Goal: Find specific page/section: Find specific page/section

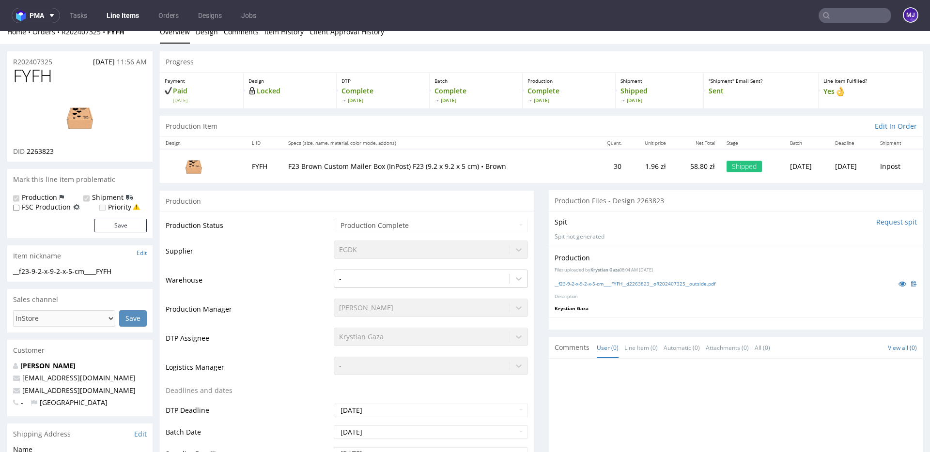
scroll to position [13, 0]
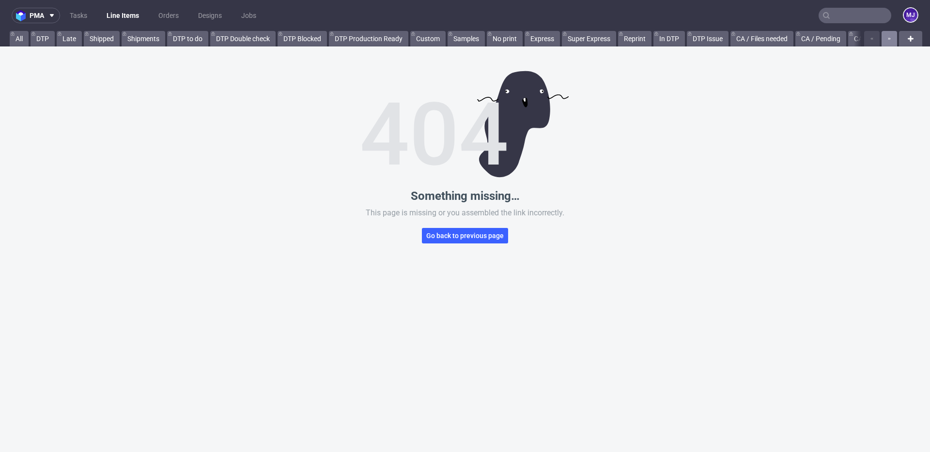
click at [887, 37] on icon "button" at bounding box center [889, 39] width 4 height 8
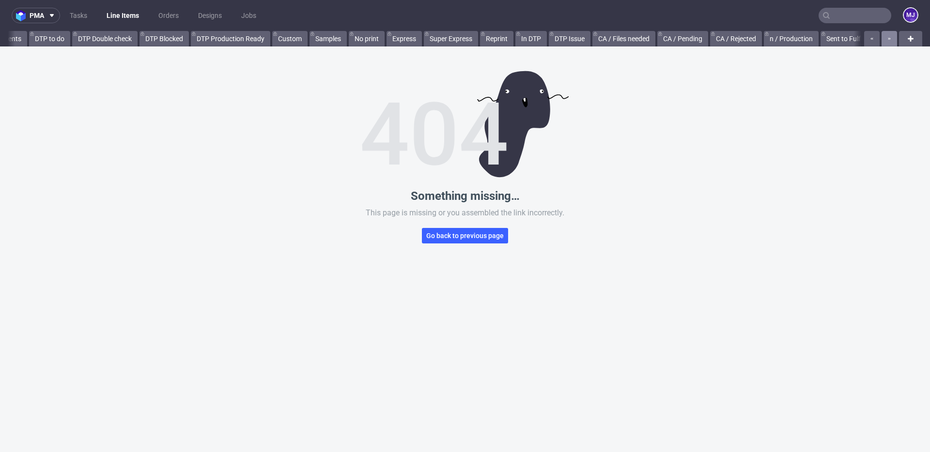
click at [887, 37] on icon "button" at bounding box center [889, 39] width 4 height 8
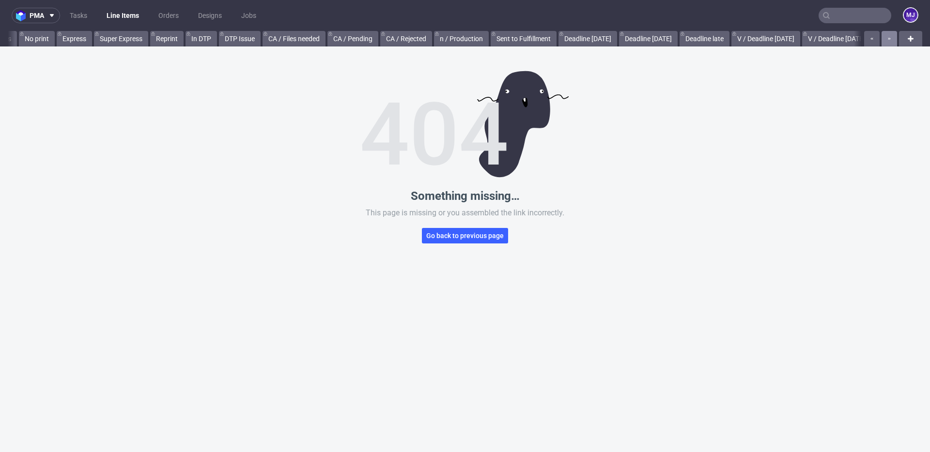
click at [887, 37] on icon "button" at bounding box center [889, 39] width 4 height 8
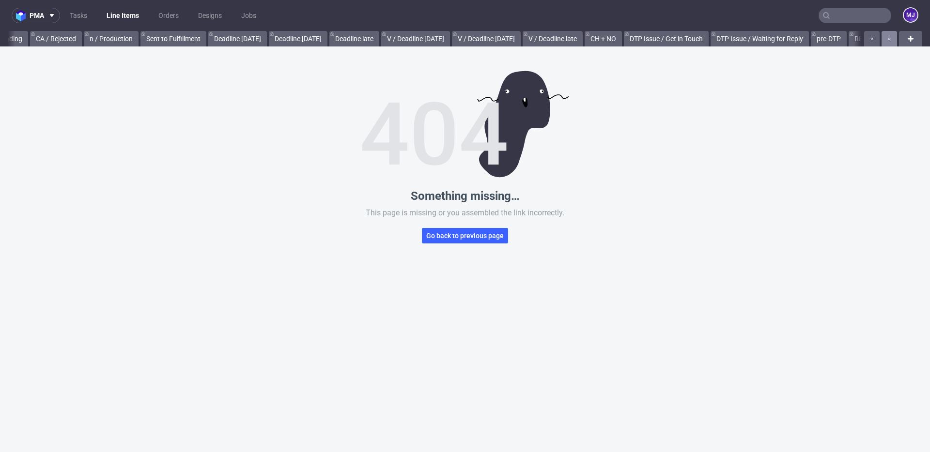
click at [887, 37] on icon "button" at bounding box center [889, 39] width 4 height 8
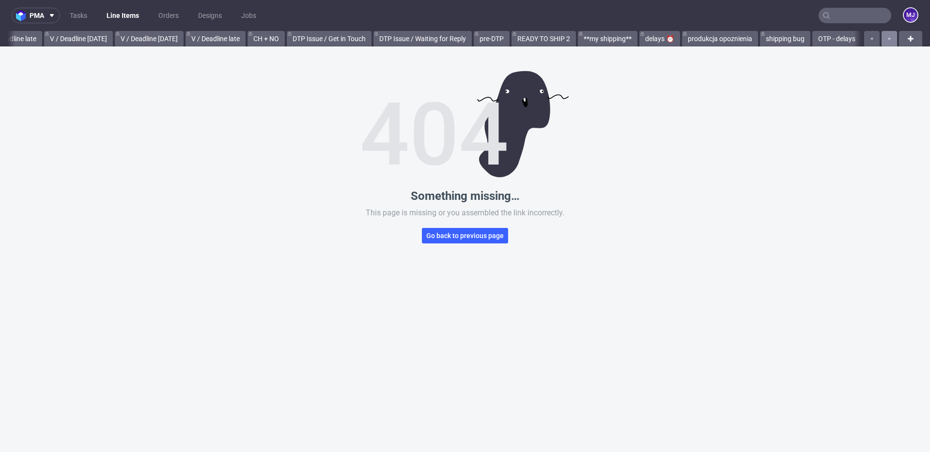
click at [887, 37] on icon "button" at bounding box center [889, 39] width 4 height 8
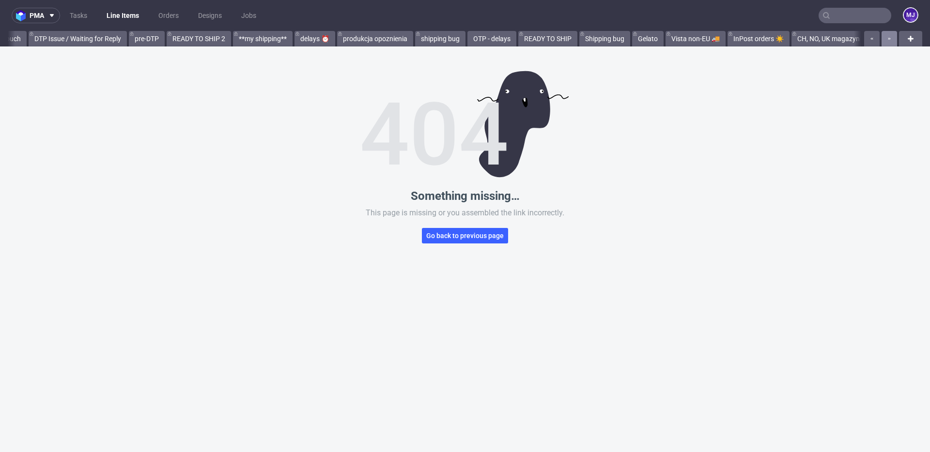
click at [887, 37] on icon "button" at bounding box center [889, 39] width 4 height 8
click at [882, 37] on div at bounding box center [879, 38] width 35 height 15
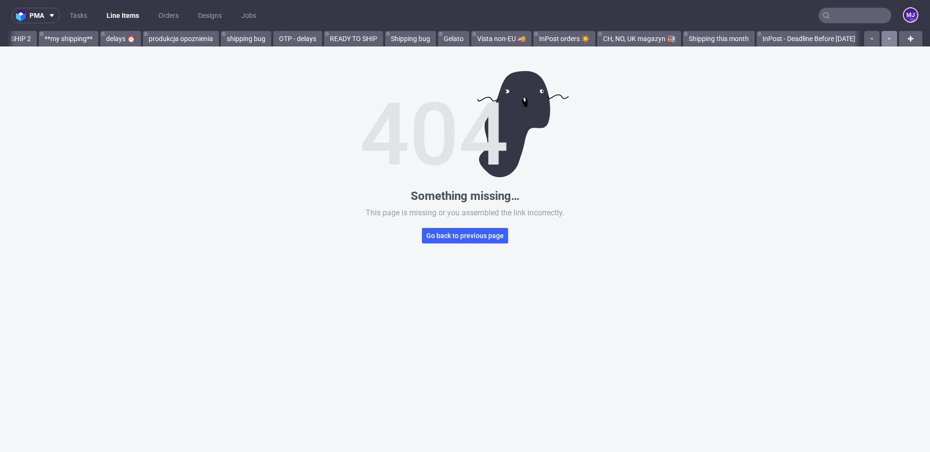
scroll to position [0, 1731]
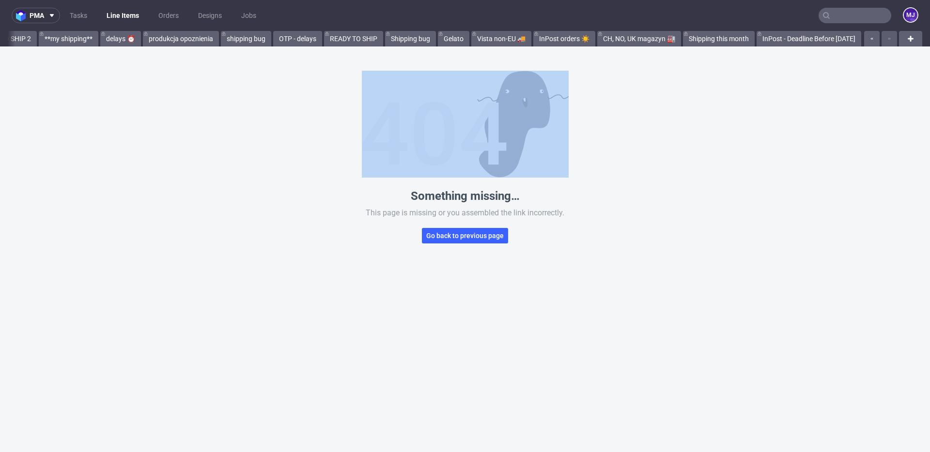
click at [882, 37] on div at bounding box center [879, 38] width 35 height 15
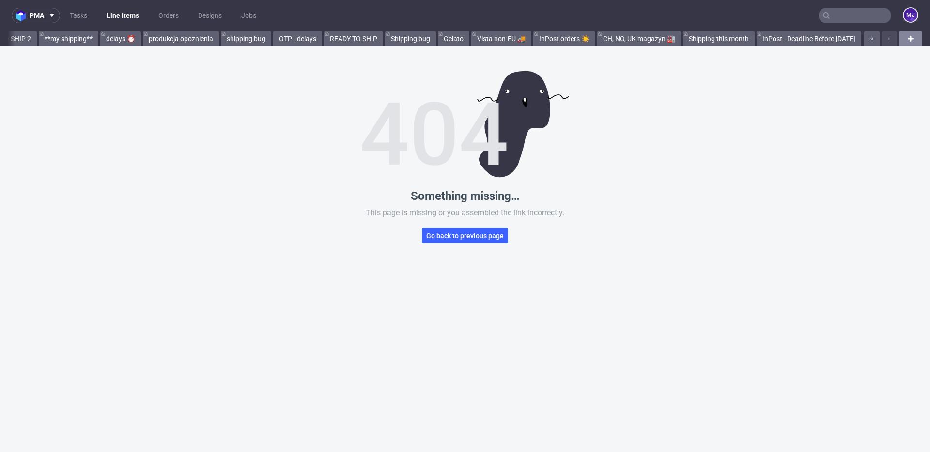
click at [905, 40] on icon at bounding box center [911, 39] width 12 height 12
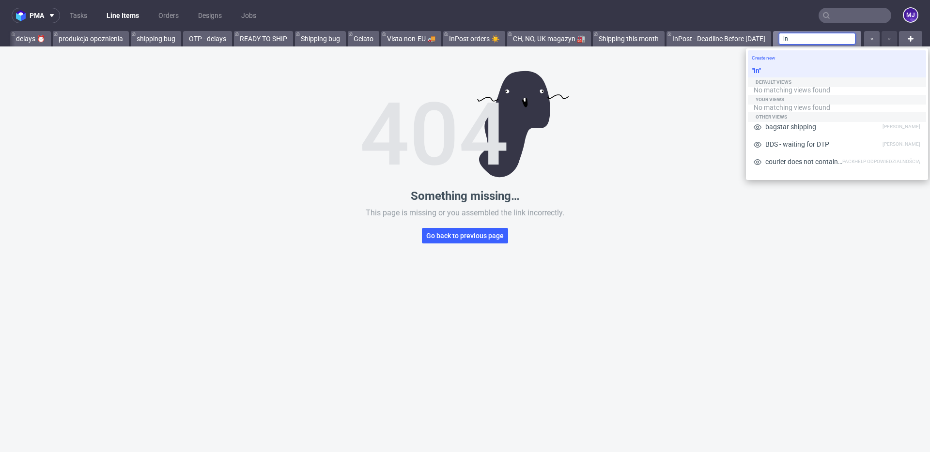
type input "i"
type input "deadline"
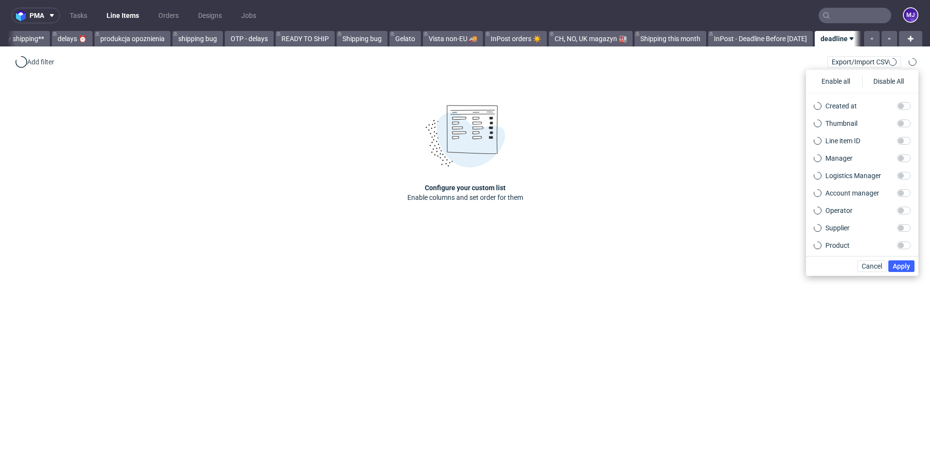
scroll to position [0, 1771]
click at [880, 264] on span "Cancel" at bounding box center [872, 266] width 20 height 7
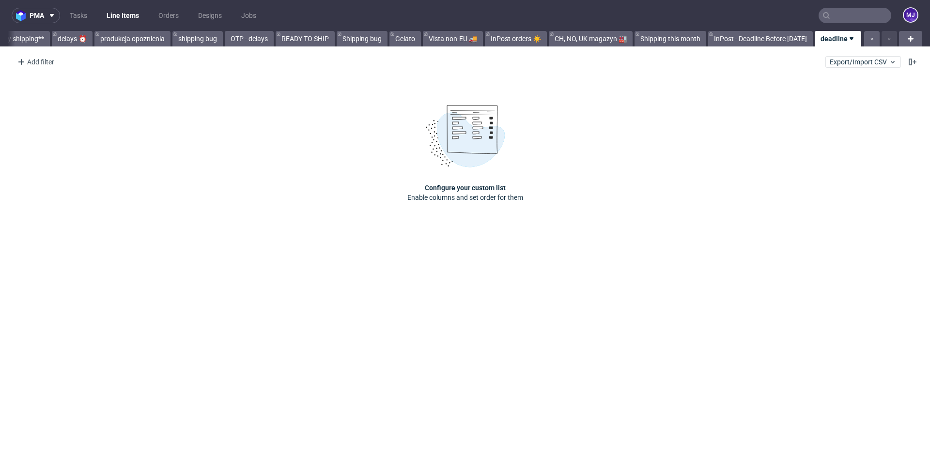
click at [811, 111] on div "Configure your custom list Enable columns and set order for them" at bounding box center [465, 154] width 930 height 160
click at [850, 40] on icon at bounding box center [852, 39] width 8 height 8
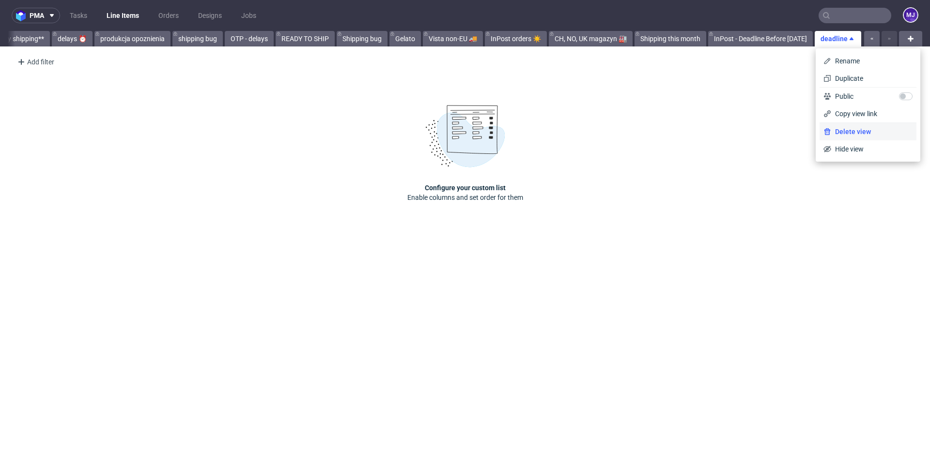
click at [854, 134] on span "Delete view" at bounding box center [871, 132] width 81 height 10
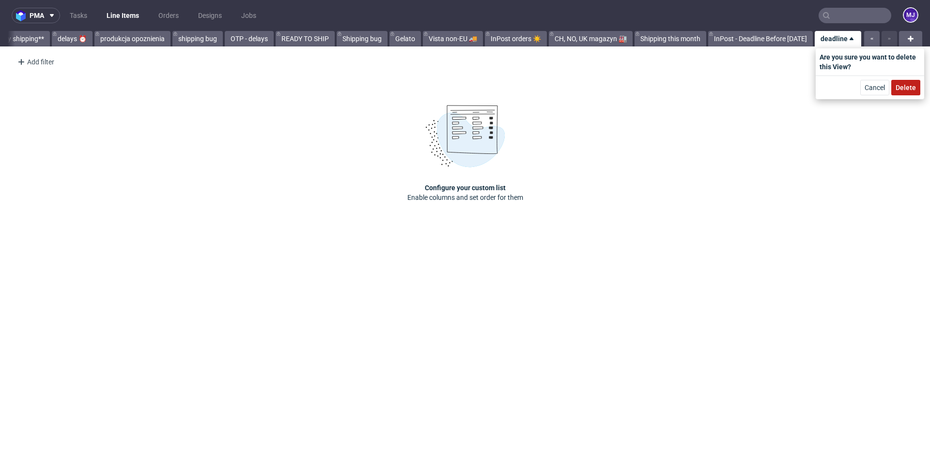
click at [910, 87] on span "Delete" at bounding box center [906, 87] width 20 height 7
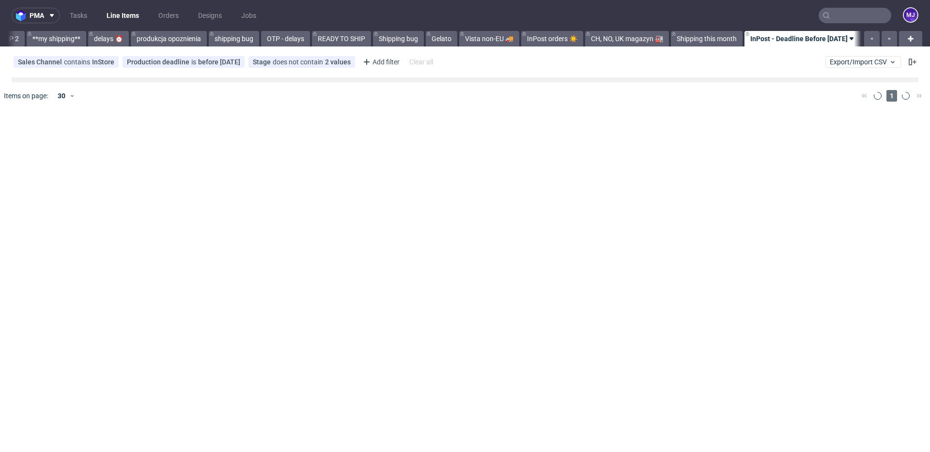
scroll to position [0, 1733]
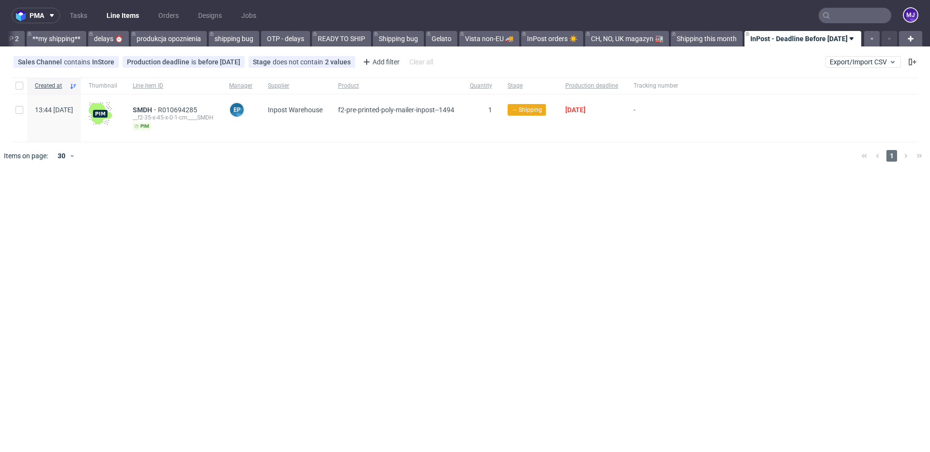
click at [799, 41] on link "InPost - Deadline Before [DATE]" at bounding box center [802, 38] width 117 height 15
click at [715, 59] on div "Sales Channel contains InStore Production deadline is before today Stage does n…" at bounding box center [465, 61] width 930 height 23
click at [410, 172] on div "Created at Thumbnail Line item ID Manager Supplier Product Quantity Stage Produ…" at bounding box center [465, 124] width 930 height 100
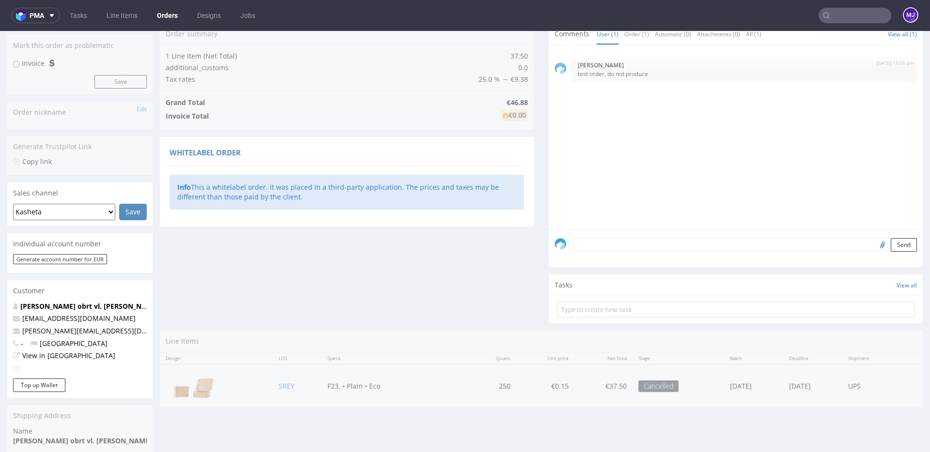
scroll to position [230, 0]
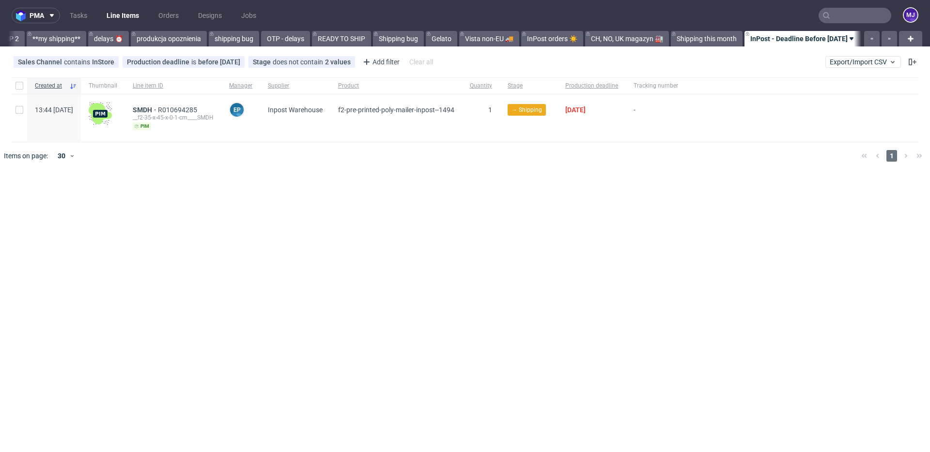
scroll to position [0, 1733]
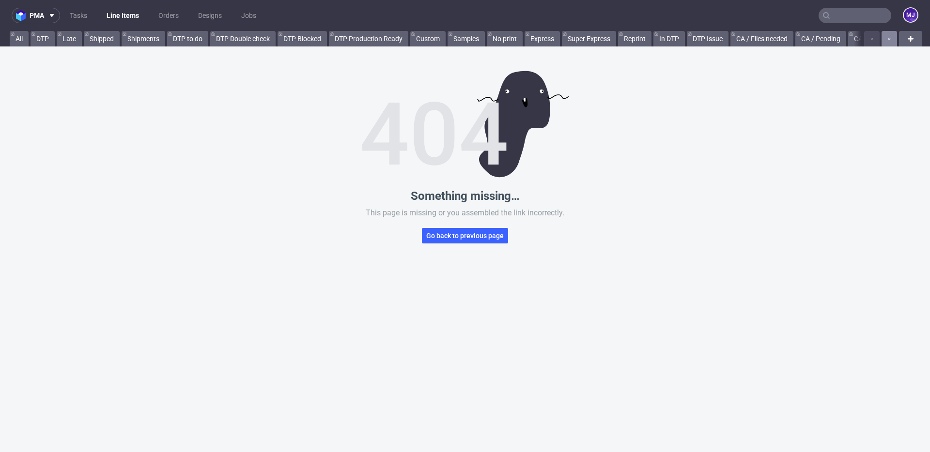
click at [887, 38] on icon "button" at bounding box center [889, 39] width 4 height 8
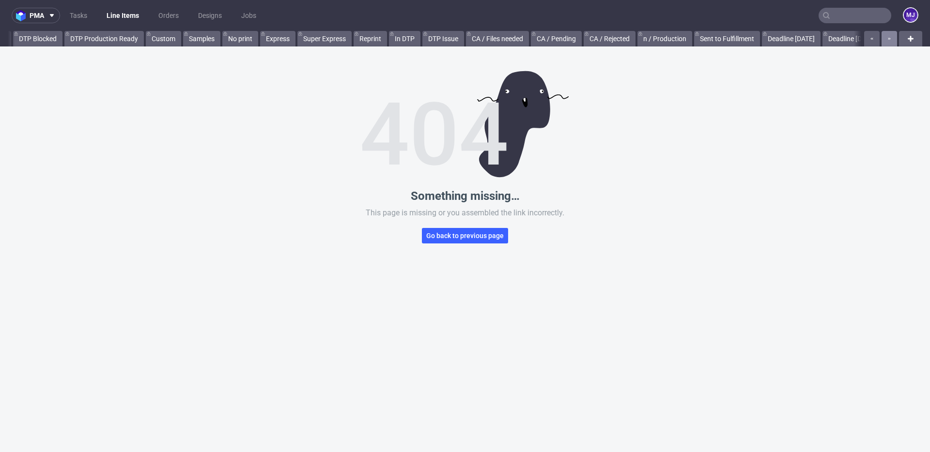
click at [887, 38] on icon "button" at bounding box center [889, 39] width 4 height 8
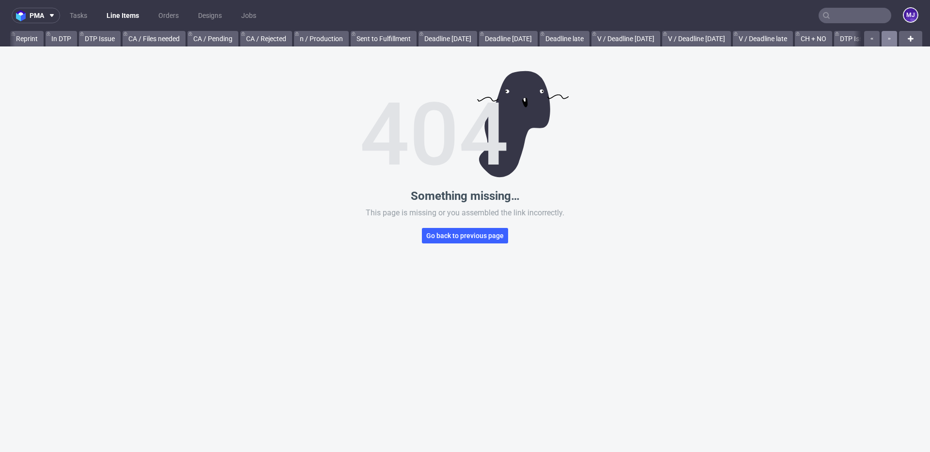
click at [887, 38] on icon "button" at bounding box center [889, 39] width 4 height 8
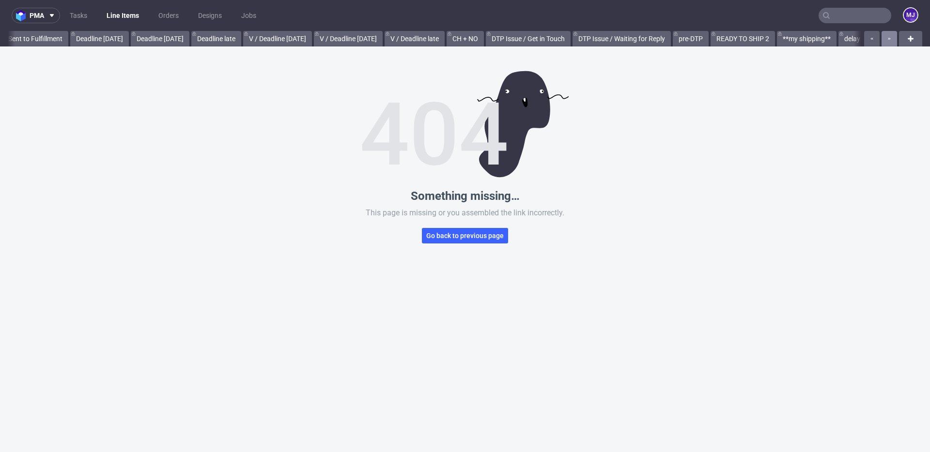
click at [887, 38] on icon "button" at bounding box center [889, 39] width 4 height 8
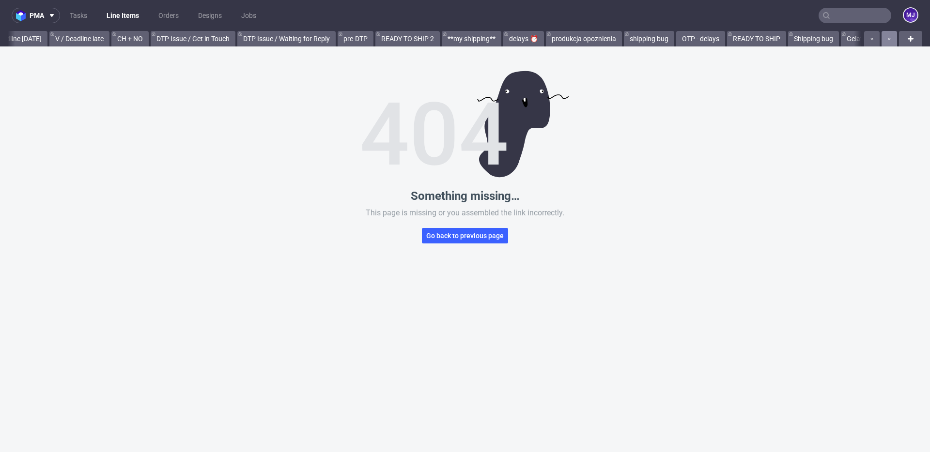
click at [887, 38] on icon "button" at bounding box center [889, 39] width 4 height 8
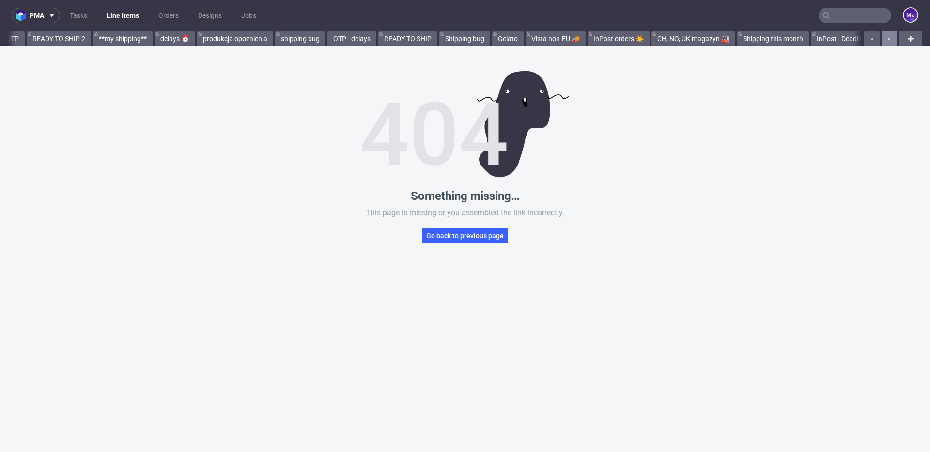
click at [887, 38] on icon "button" at bounding box center [889, 39] width 4 height 8
click at [883, 38] on div at bounding box center [879, 38] width 35 height 15
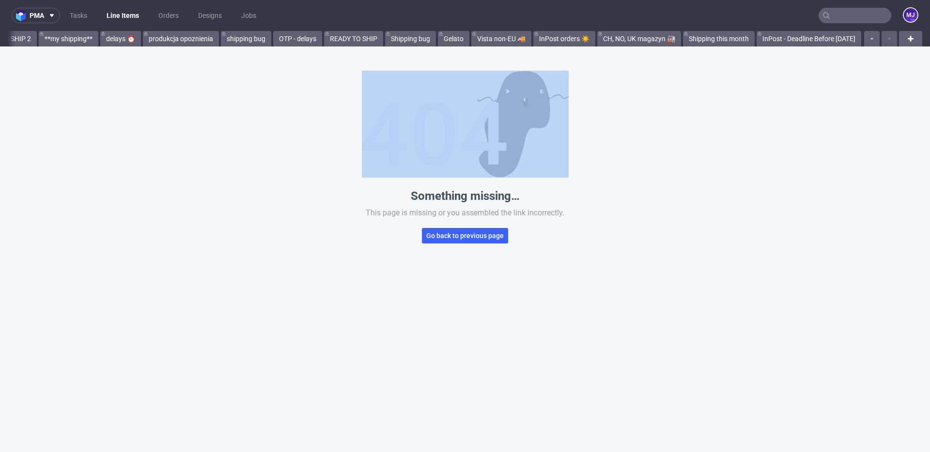
click at [883, 38] on div at bounding box center [879, 38] width 35 height 15
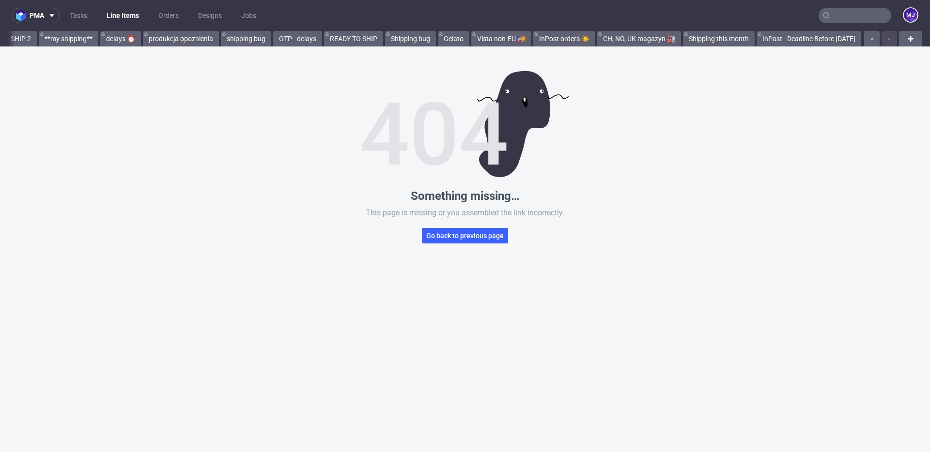
click at [816, 75] on div "Something missing… This page is missing or you assembled the link incorrectly. …" at bounding box center [465, 272] width 930 height 452
click at [818, 41] on link "InPost - Deadline Before [DATE]" at bounding box center [809, 38] width 105 height 15
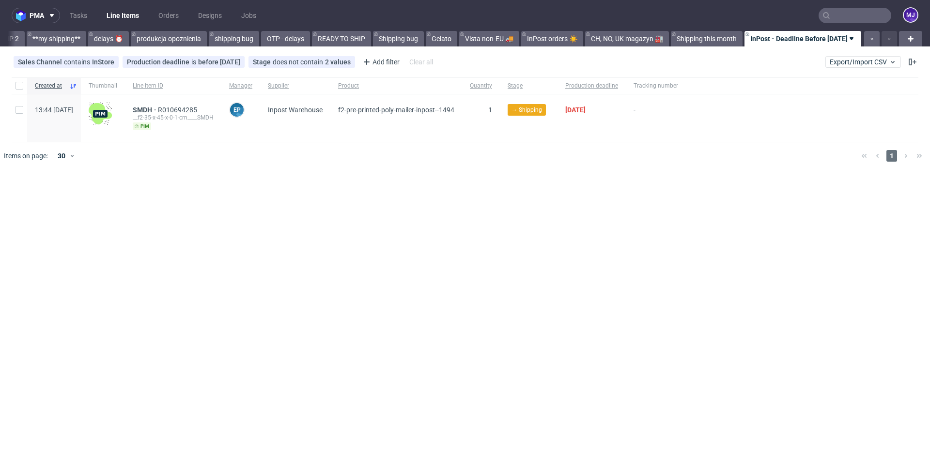
click at [119, 207] on div "pma Tasks Line Items Orders Designs Jobs MJ All DTP Late Shipped Shipments DTP …" at bounding box center [465, 226] width 930 height 452
click at [538, 170] on div "Created at Thumbnail Line item ID Manager Supplier Product Quantity Stage Produ…" at bounding box center [465, 124] width 930 height 100
